Goal: Information Seeking & Learning: Understand process/instructions

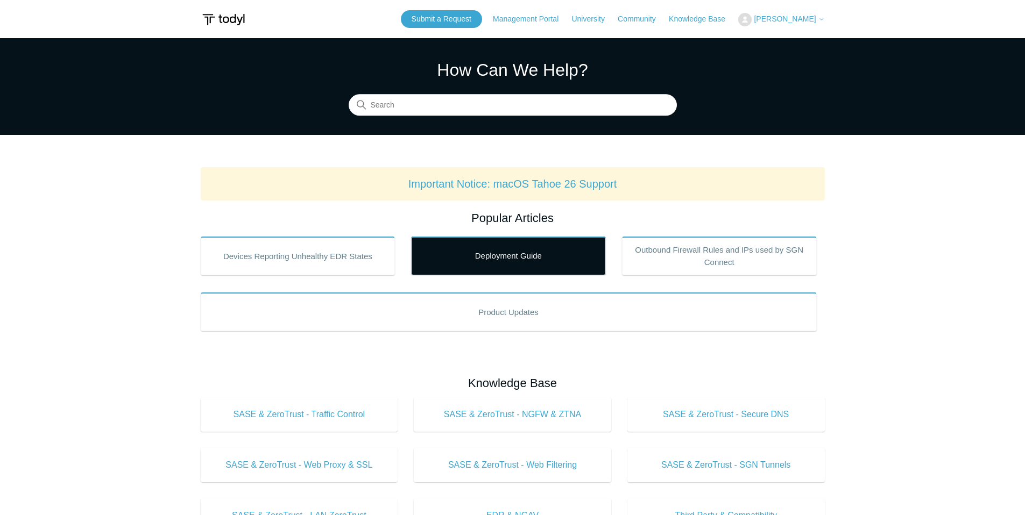
click at [516, 262] on link "Deployment Guide" at bounding box center [508, 256] width 195 height 39
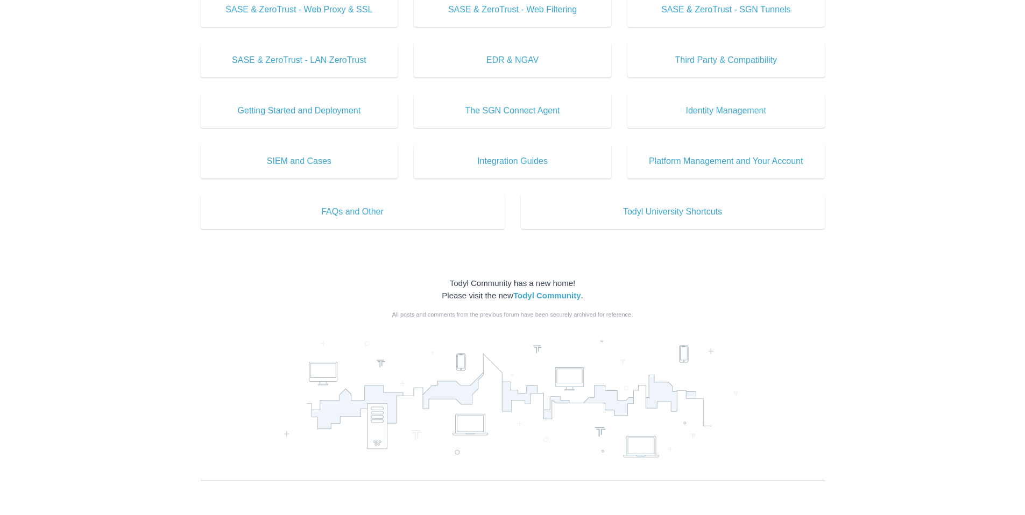
scroll to position [174, 0]
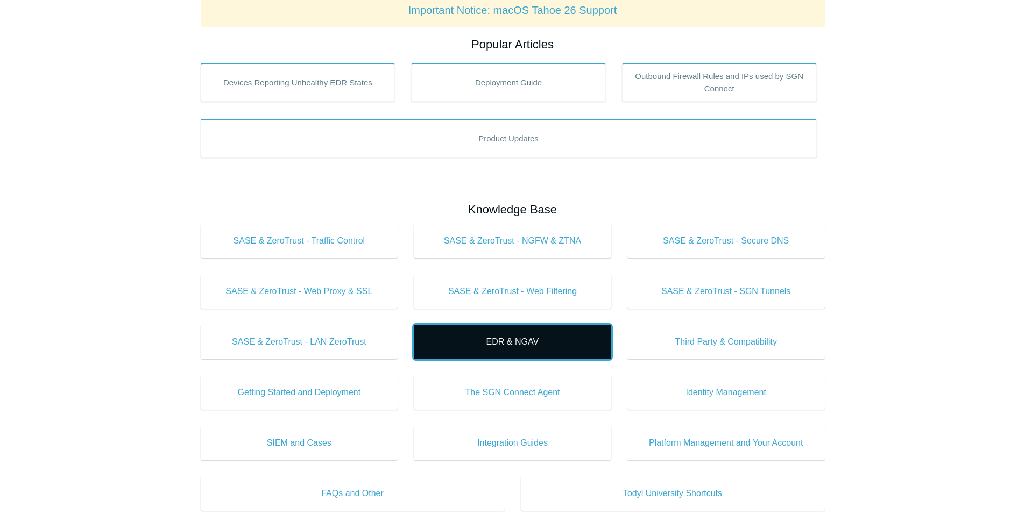
click at [521, 337] on span "EDR & NGAV" at bounding box center [512, 342] width 165 height 13
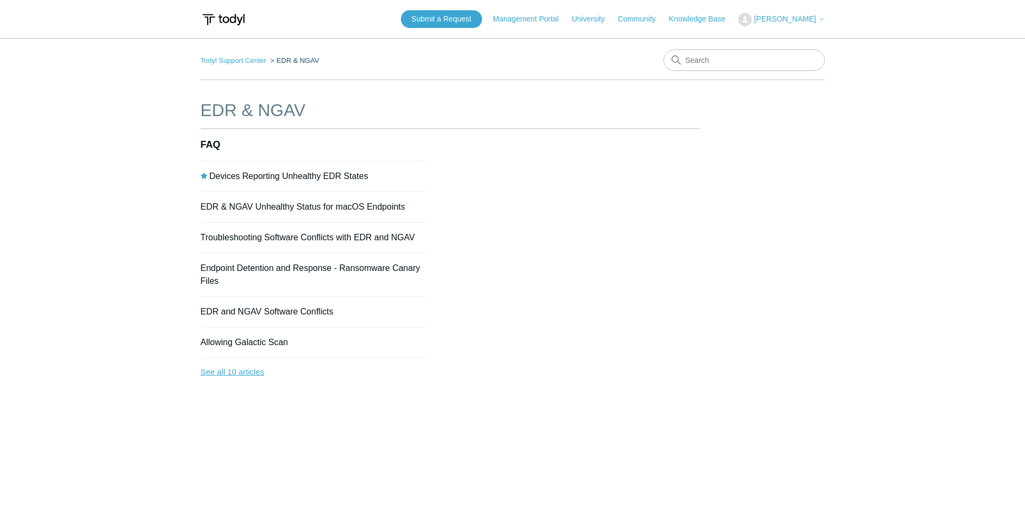
click at [250, 370] on link "See all 10 articles" at bounding box center [313, 372] width 225 height 29
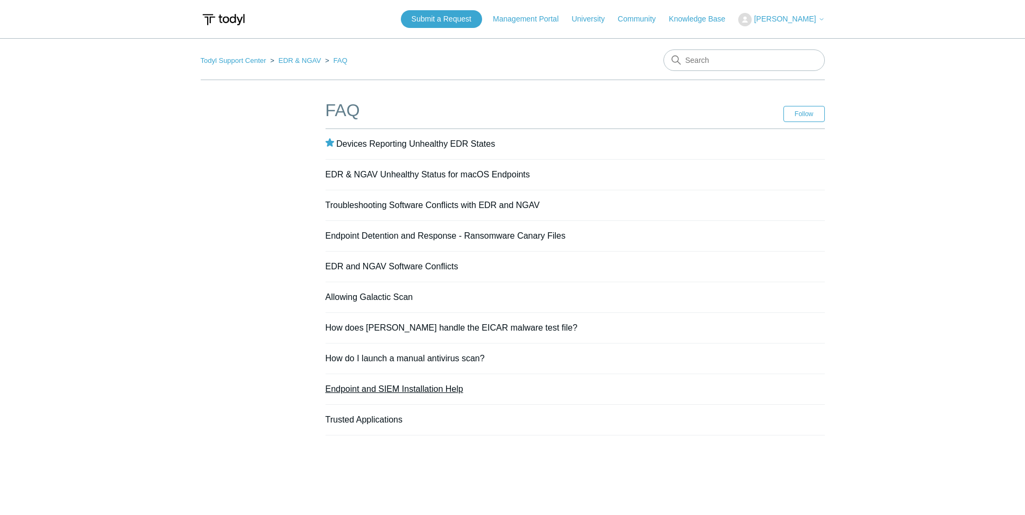
click at [358, 386] on link "Endpoint and SIEM Installation Help" at bounding box center [394, 389] width 138 height 9
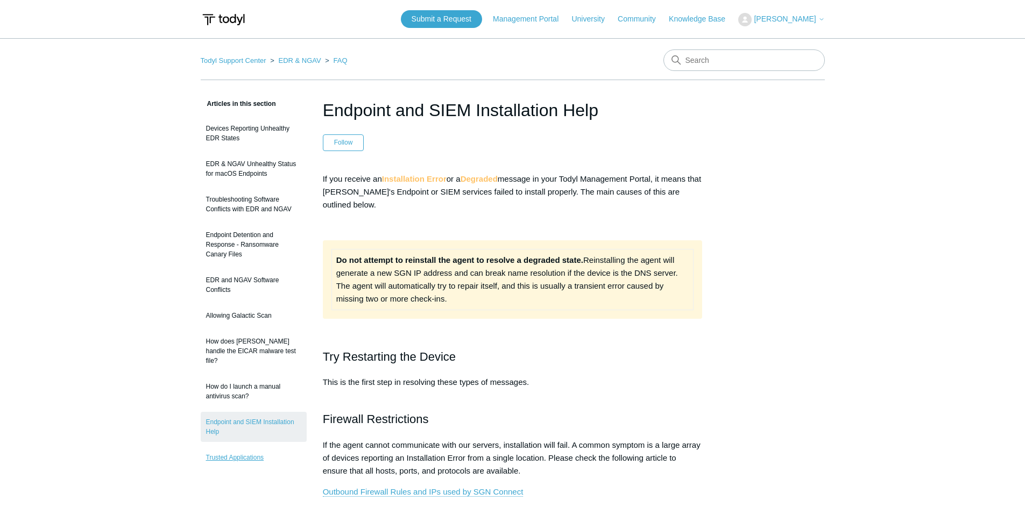
click at [226, 448] on link "Trusted Applications" at bounding box center [254, 458] width 106 height 20
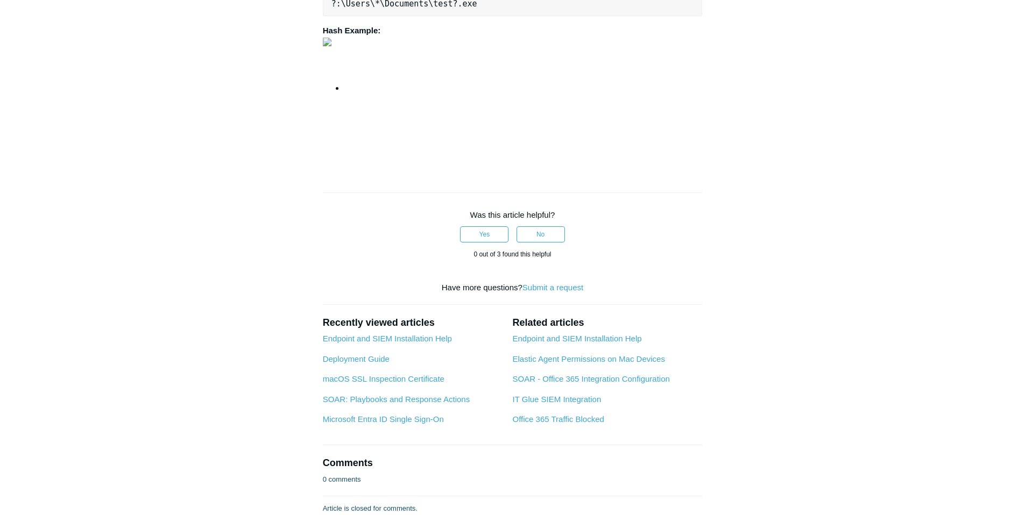
scroll to position [1569, 0]
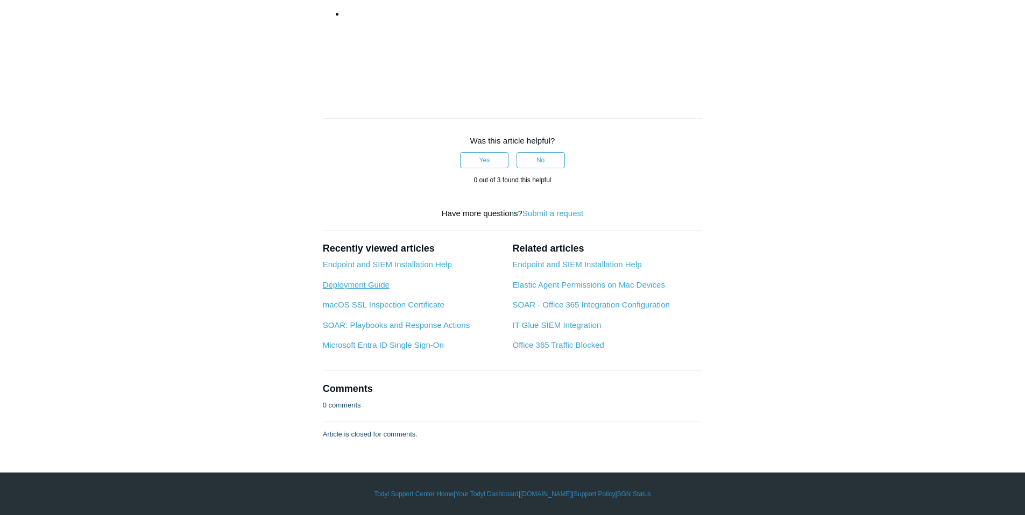
click at [343, 285] on link "Deployment Guide" at bounding box center [356, 284] width 67 height 9
